Goal: Complete application form

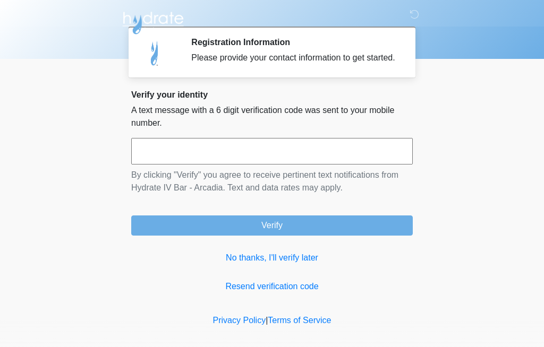
scroll to position [7, 0]
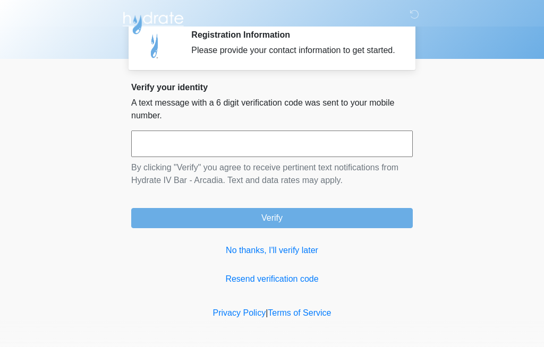
click at [236, 257] on link "No thanks, I'll verify later" at bounding box center [272, 250] width 282 height 13
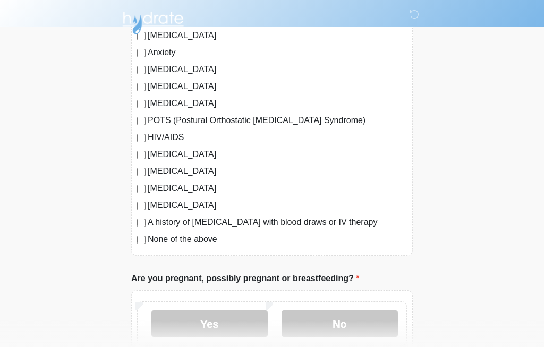
scroll to position [214, 0]
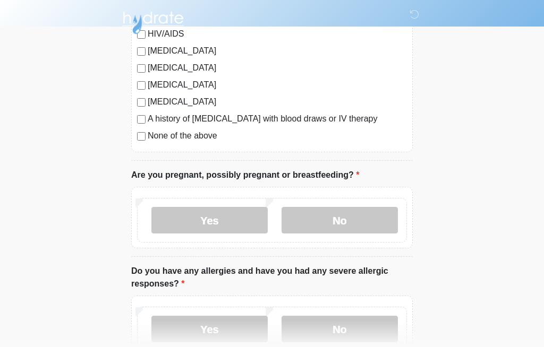
click at [304, 218] on label "No" at bounding box center [340, 221] width 116 height 27
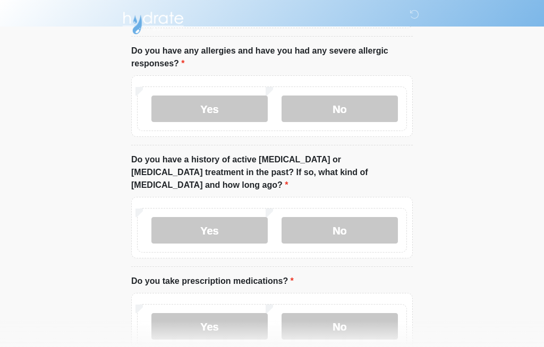
scroll to position [541, 0]
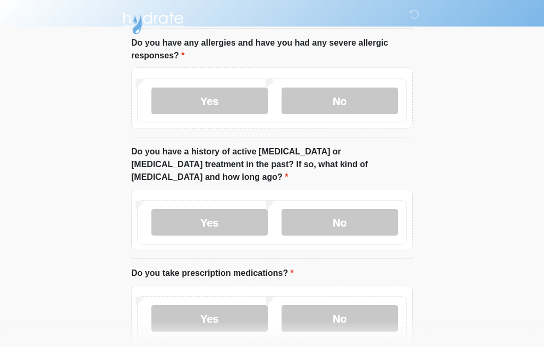
click at [311, 99] on label "No" at bounding box center [340, 101] width 116 height 27
click at [311, 209] on label "No" at bounding box center [340, 222] width 116 height 27
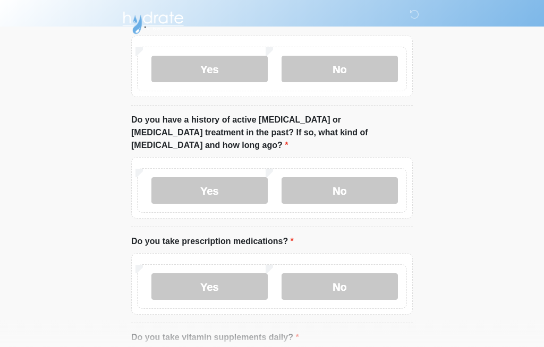
scroll to position [680, 0]
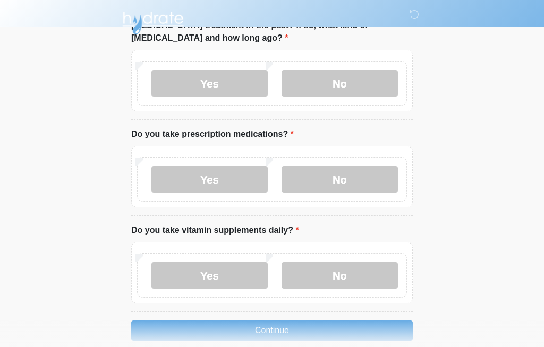
click at [163, 171] on label "Yes" at bounding box center [209, 179] width 116 height 27
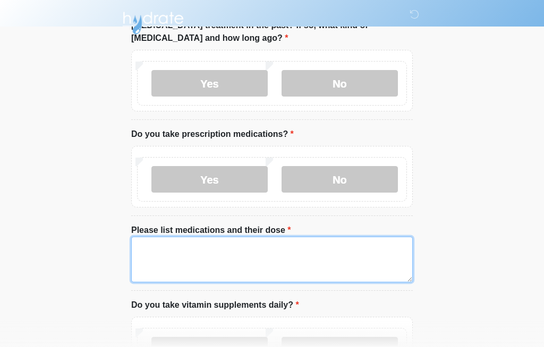
click at [159, 246] on textarea "Please list medications and their dose" at bounding box center [272, 260] width 282 height 46
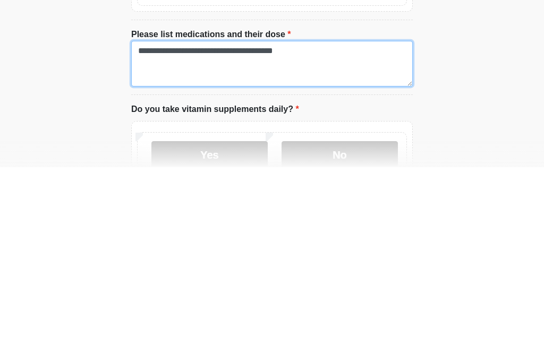
scroll to position [737, 0]
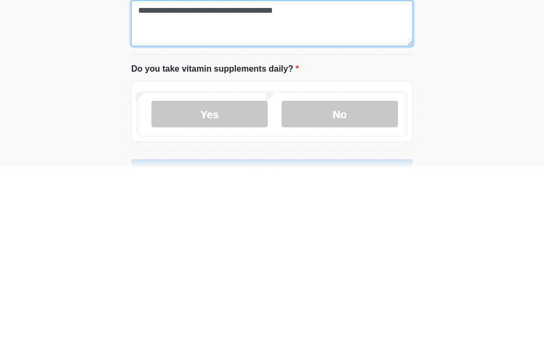
type textarea "**********"
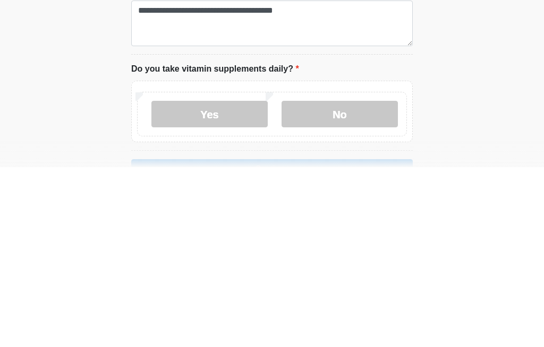
click at [166, 281] on label "Yes" at bounding box center [209, 294] width 116 height 27
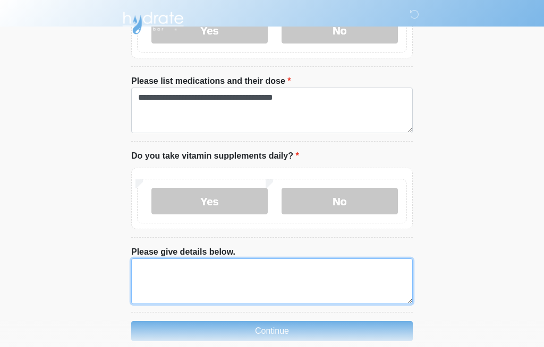
click at [158, 259] on textarea "Please give details below." at bounding box center [272, 282] width 282 height 46
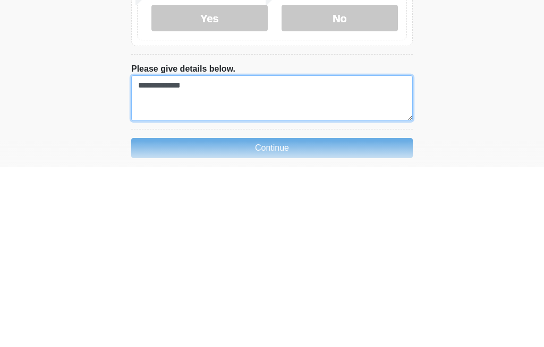
type textarea "**********"
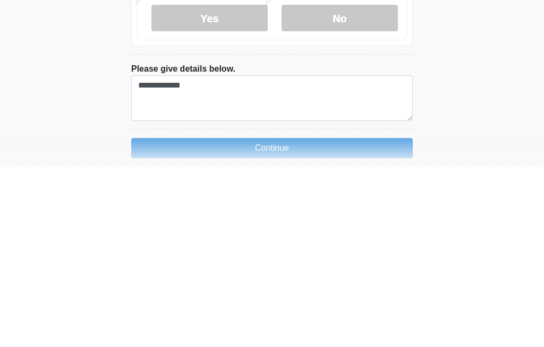
click at [159, 318] on button "Continue" at bounding box center [272, 328] width 282 height 20
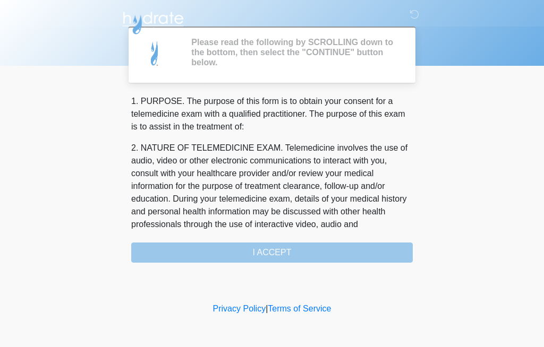
scroll to position [0, 0]
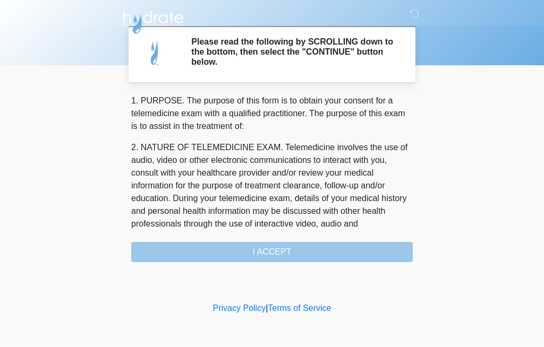
click at [156, 248] on div "1. PURPOSE. The purpose of this form is to obtain your consent for a telemedici…" at bounding box center [272, 179] width 282 height 168
click at [212, 251] on div "1. PURPOSE. The purpose of this form is to obtain your consent for a telemedici…" at bounding box center [272, 179] width 282 height 168
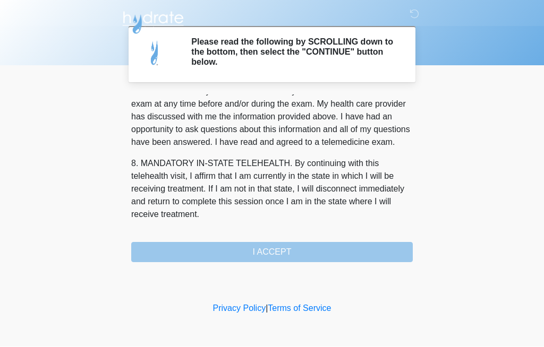
scroll to position [481, 0]
click at [209, 254] on button "I ACCEPT" at bounding box center [272, 253] width 282 height 20
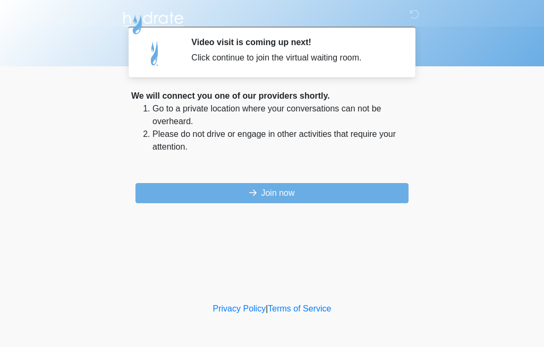
click at [178, 197] on button "Join now" at bounding box center [271, 193] width 273 height 20
